Goal: Task Accomplishment & Management: Manage account settings

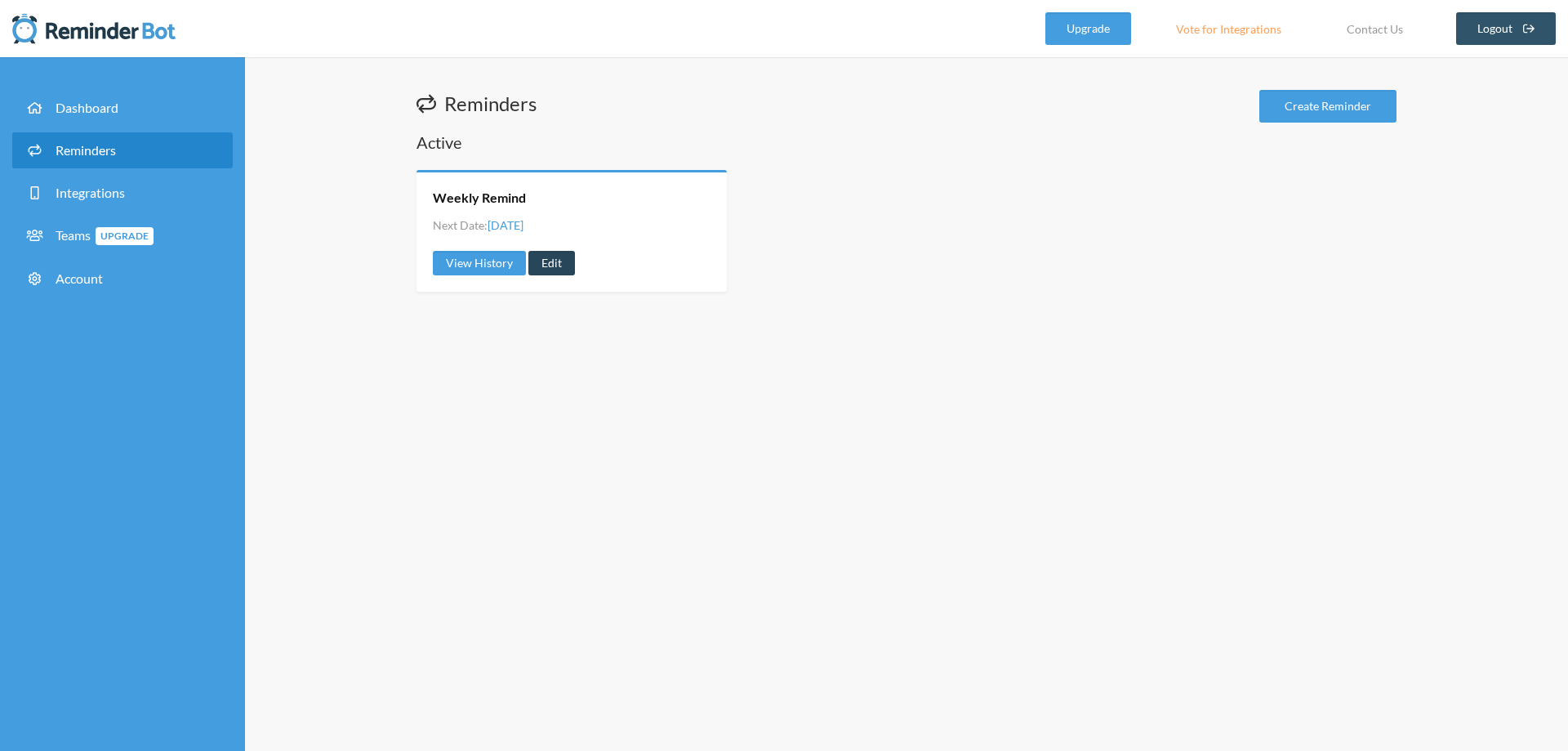
click at [546, 262] on link "Edit" at bounding box center [551, 263] width 46 height 25
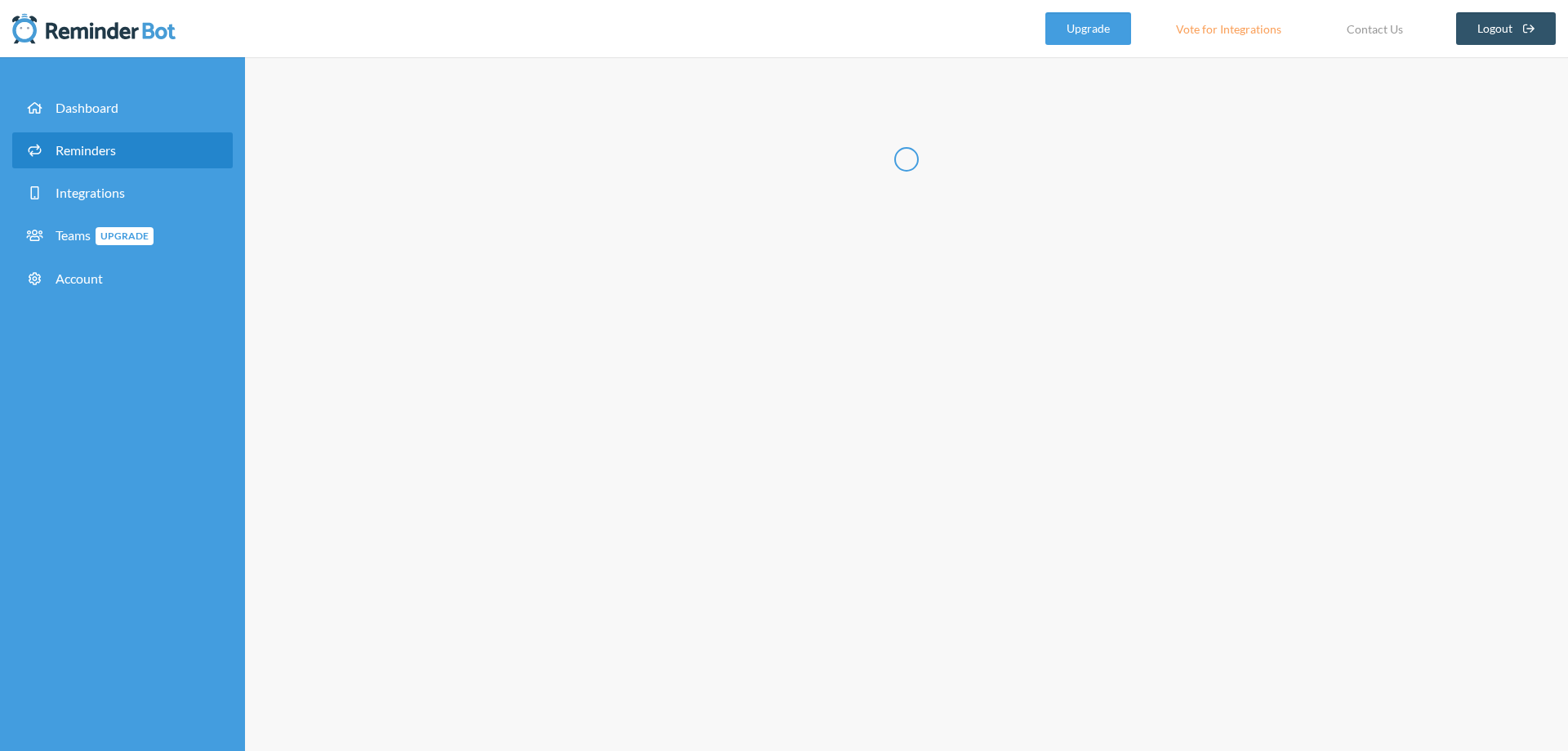
radio input "false"
radio input "true"
type input "Weekly Remind"
select select "08:30:00"
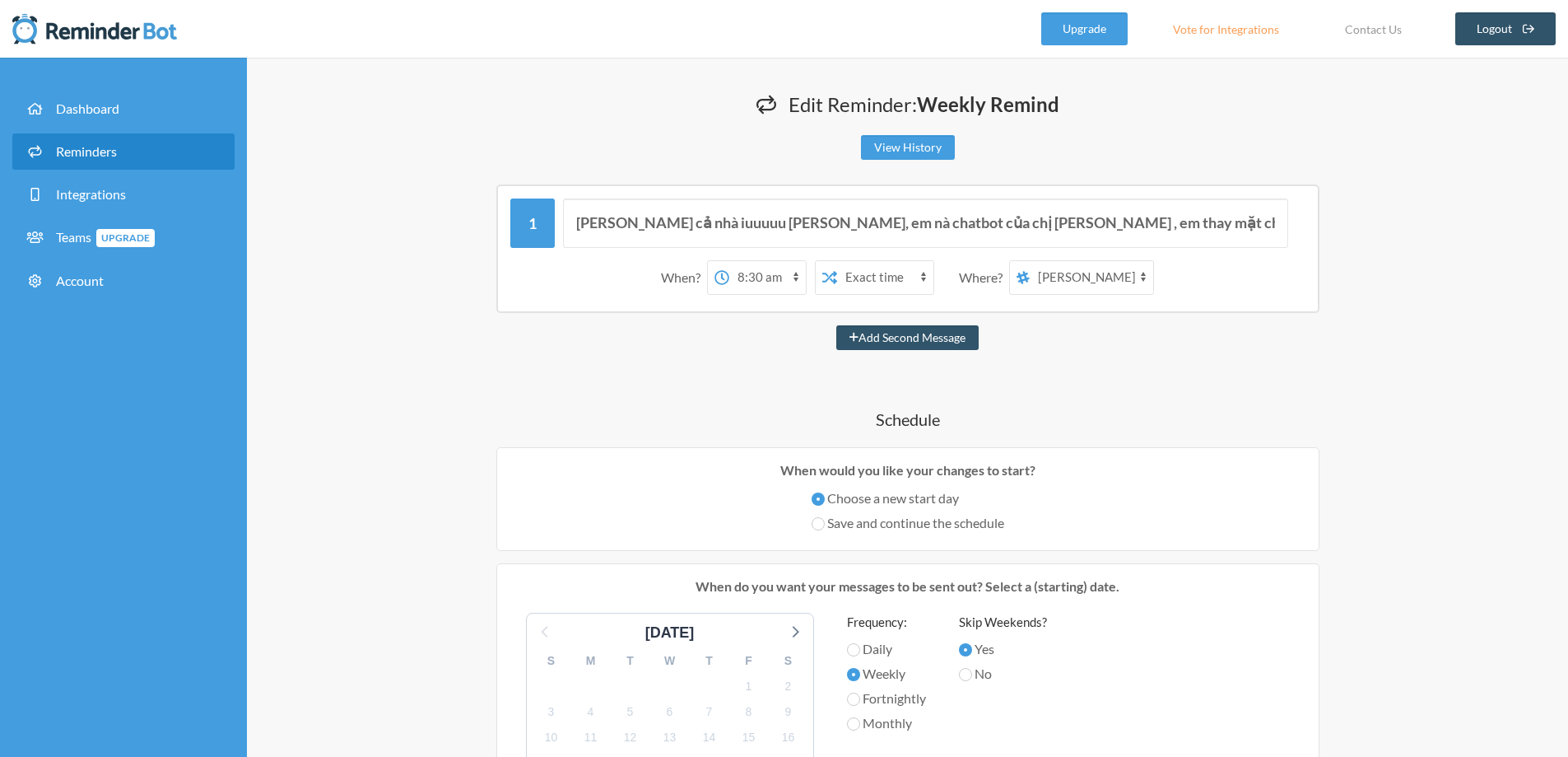
click at [1132, 286] on select "[PERSON_NAME] Thu (VTI.D3) QK3 Data Gang" at bounding box center [1091, 278] width 124 height 33
select select "spaces/AAAAXzBl7Bg"
click at [1031, 261] on select "[PERSON_NAME] Thu (VTI.D3) QK3 Data Gang" at bounding box center [1091, 278] width 124 height 33
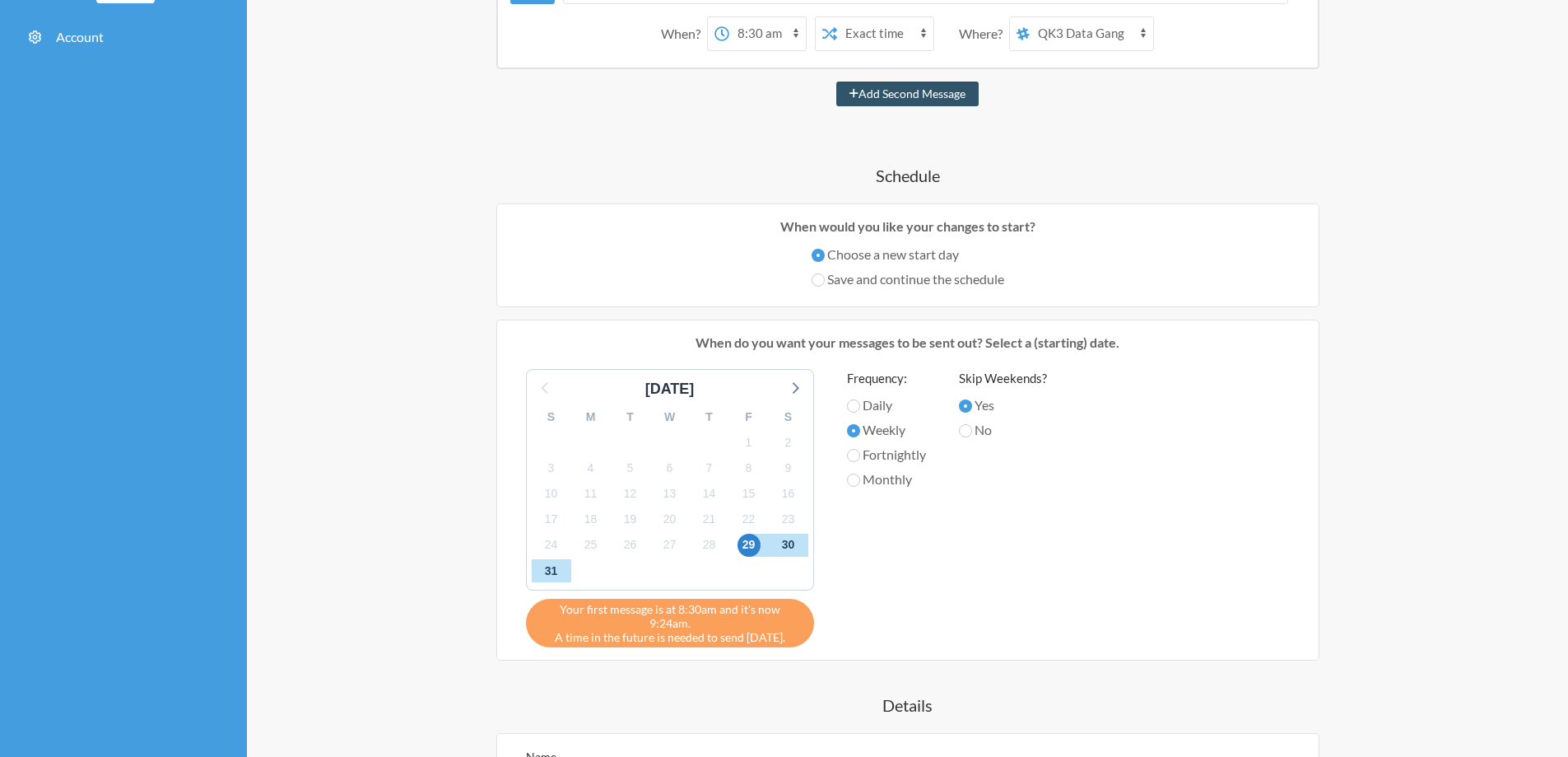
scroll to position [247, 0]
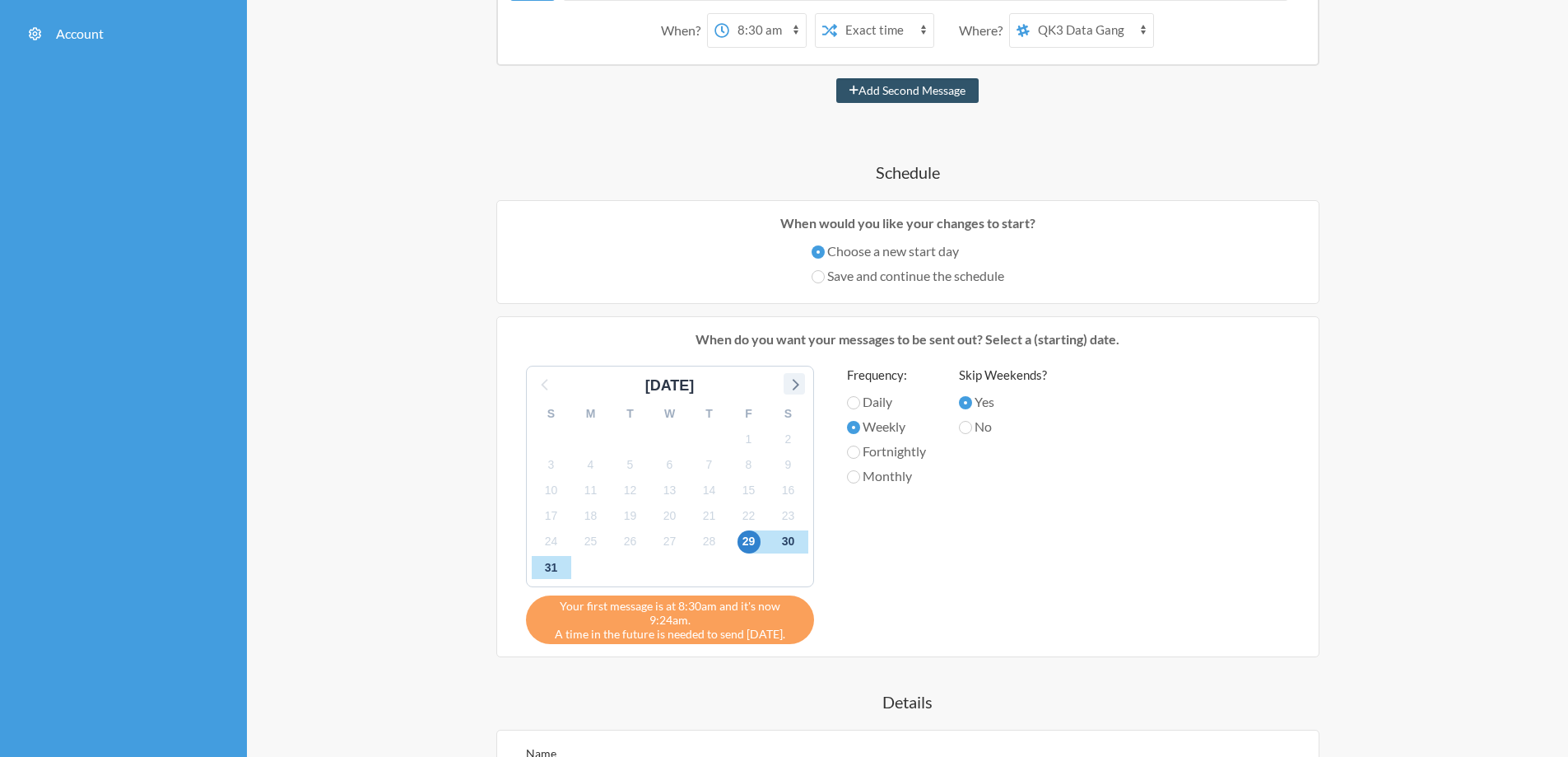
click at [800, 379] on icon at bounding box center [794, 383] width 21 height 21
click at [713, 439] on span "4" at bounding box center [709, 438] width 23 height 23
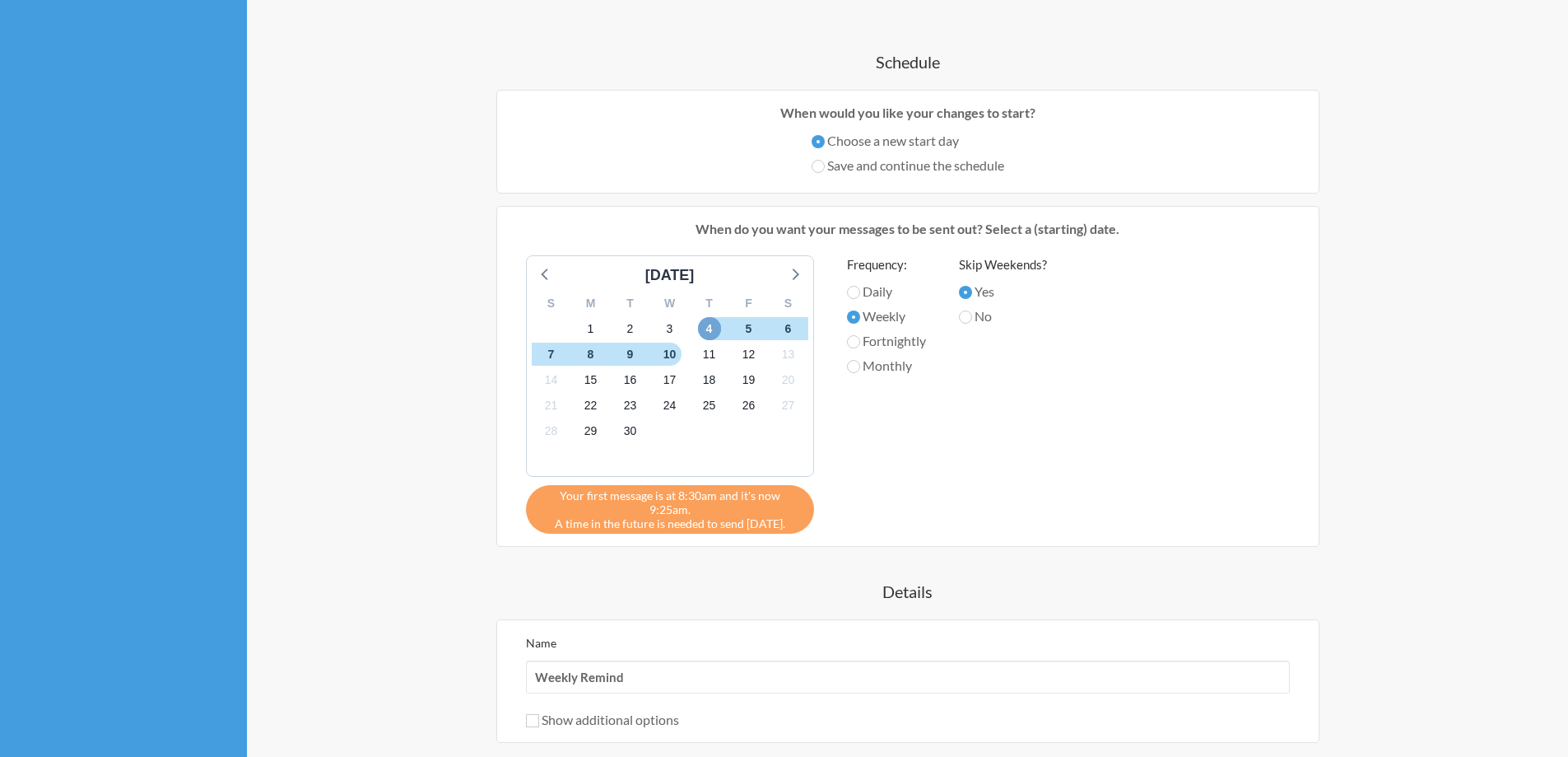
scroll to position [658, 0]
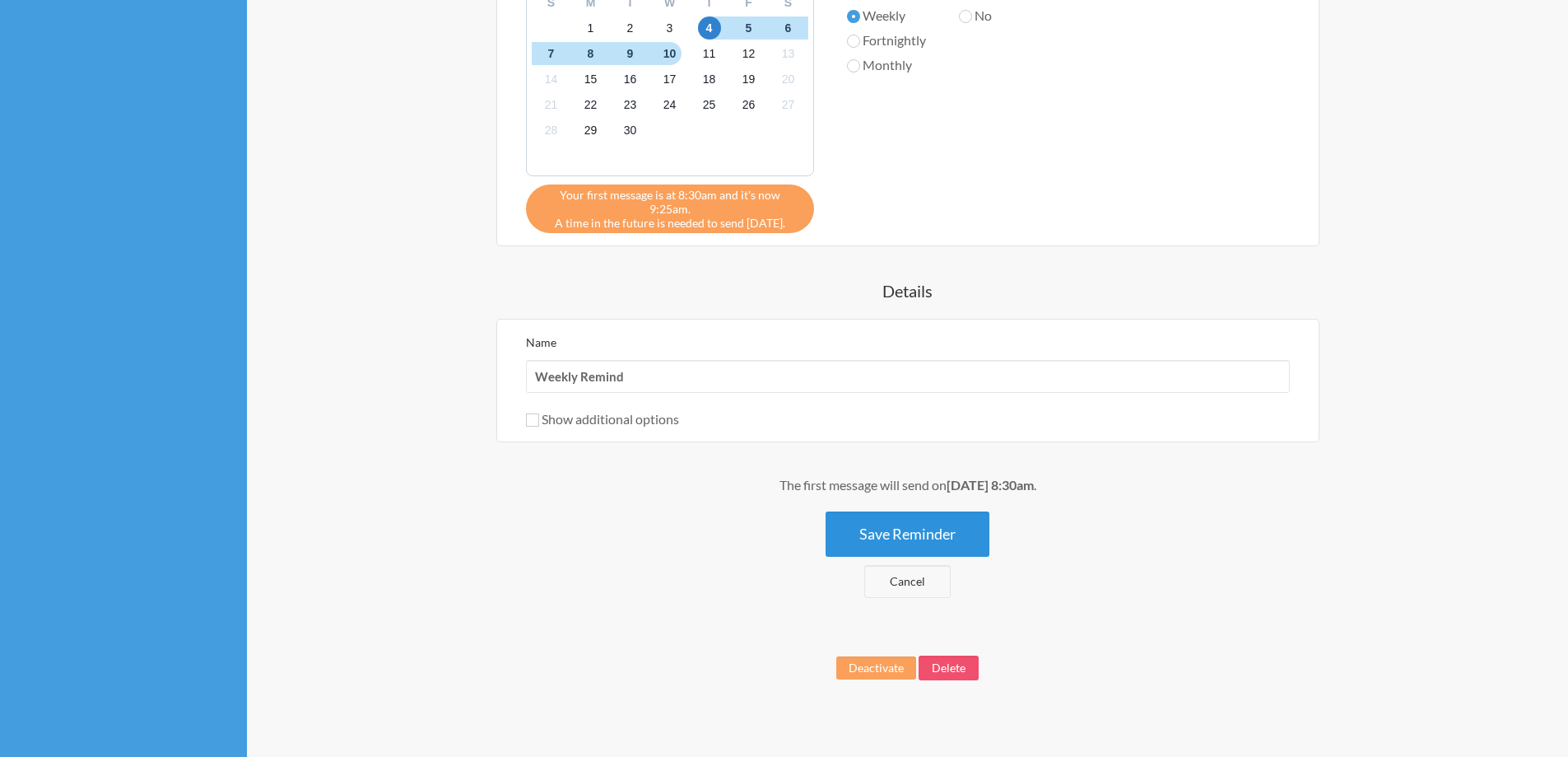
click at [927, 522] on button "Save Reminder" at bounding box center [907, 533] width 164 height 45
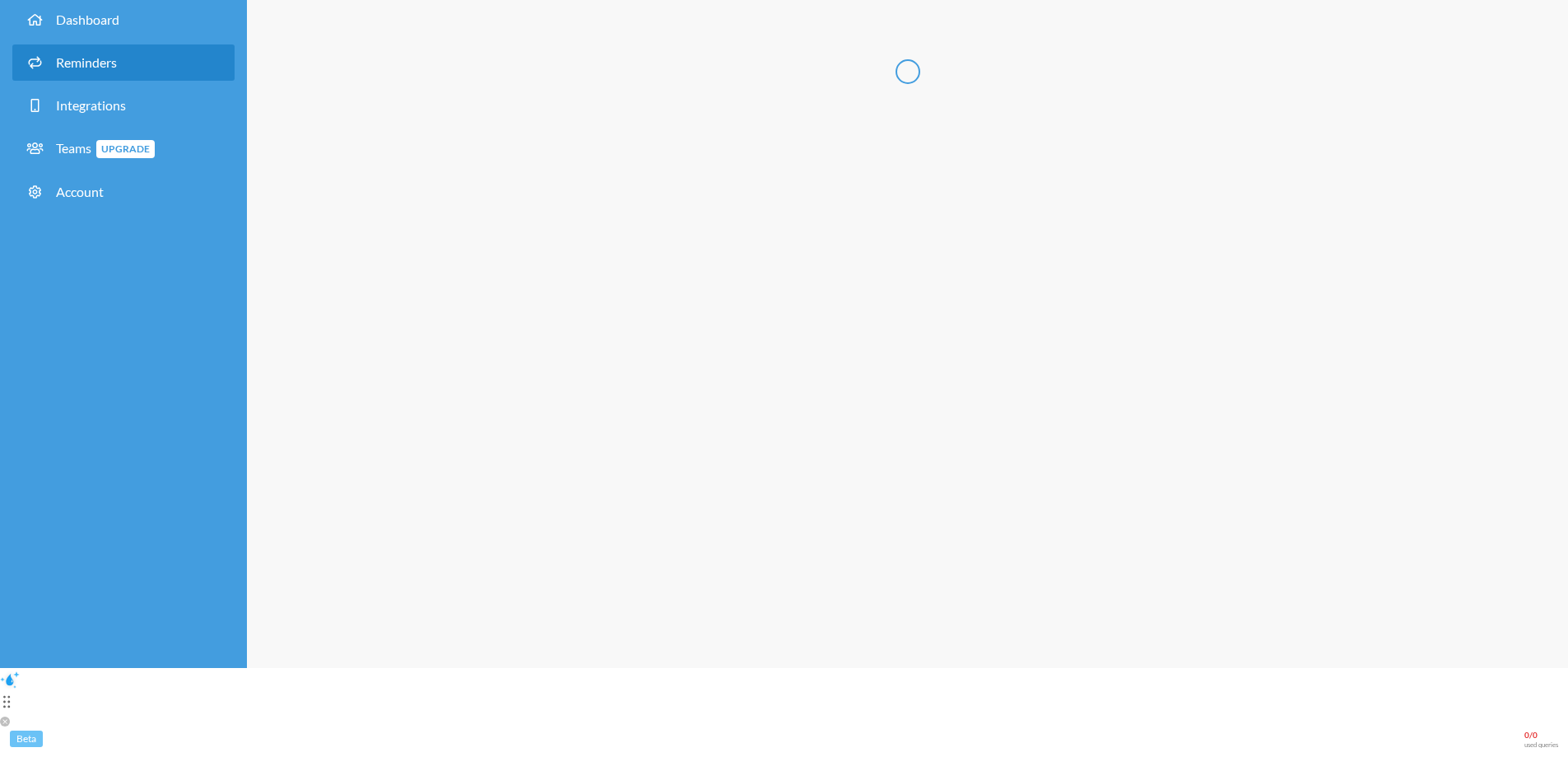
scroll to position [0, 0]
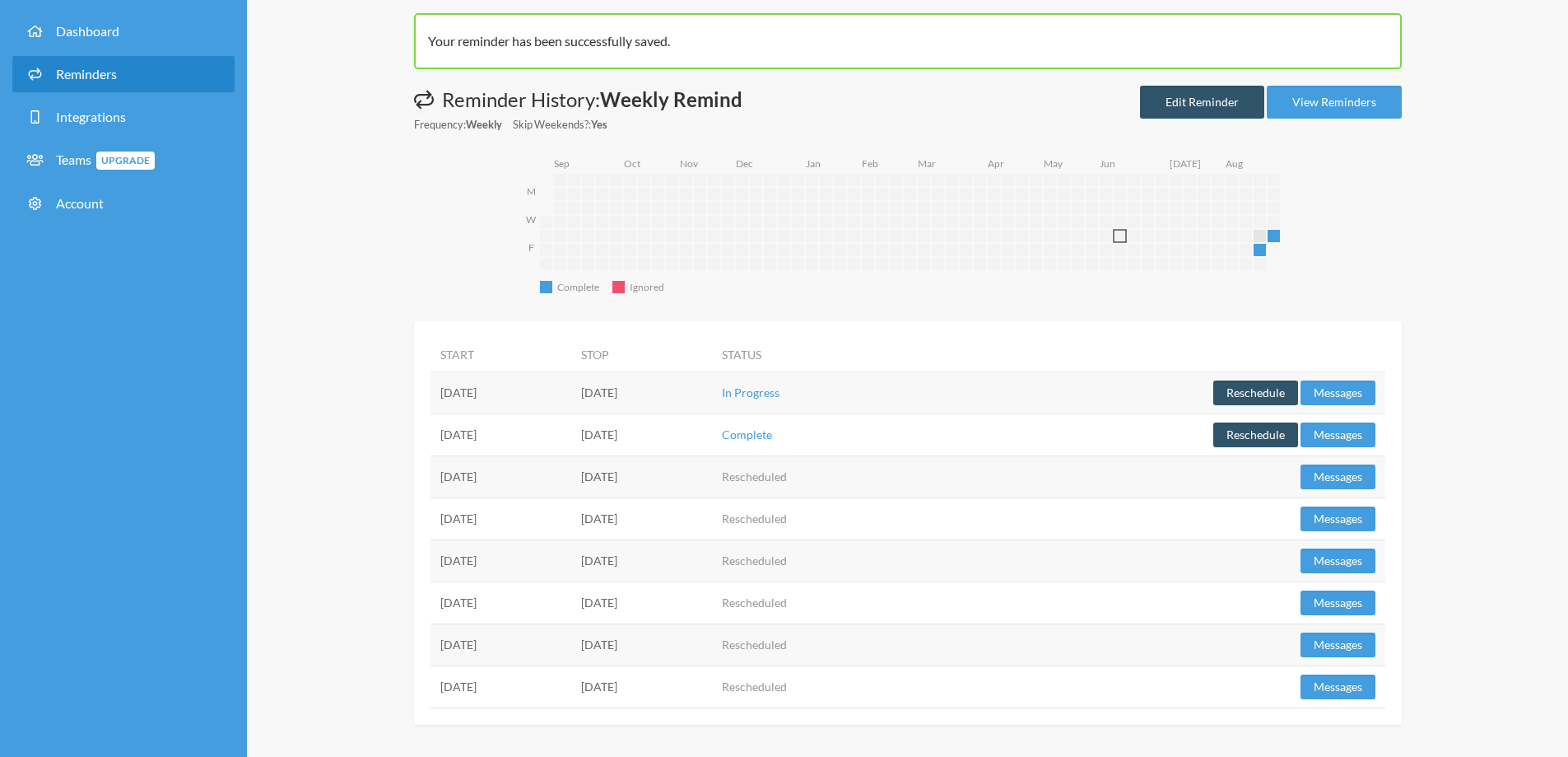
scroll to position [78, 0]
click at [1420, 236] on div "Your reminder has been successfully saved. Messages are not sending from this d…" at bounding box center [908, 368] width 1054 height 711
